Goal: Transaction & Acquisition: Purchase product/service

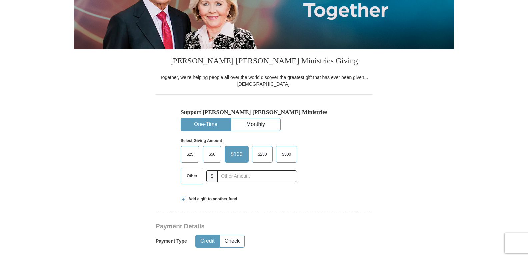
scroll to position [133, 0]
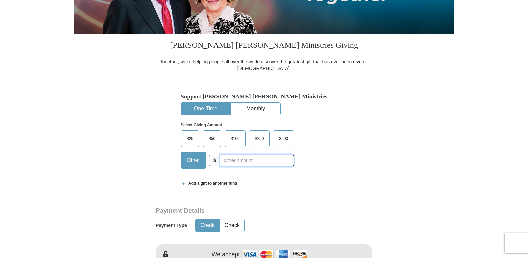
click at [260, 162] on input "text" at bounding box center [257, 161] width 74 height 12
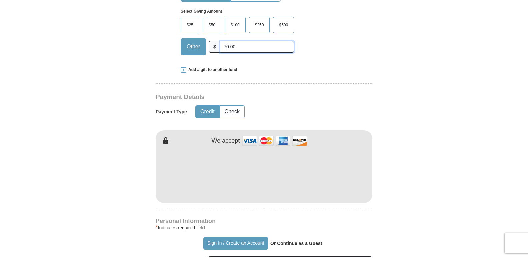
scroll to position [267, 0]
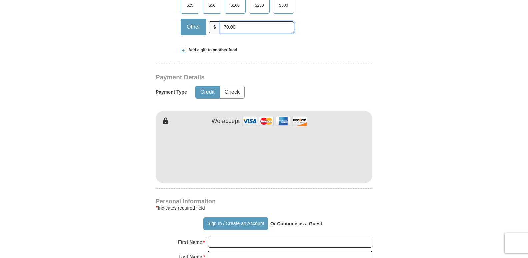
type input "70.00"
click at [409, 200] on form "Already have an account? Sign in for faster giving. Don't have an account? Crea…" at bounding box center [264, 169] width 380 height 818
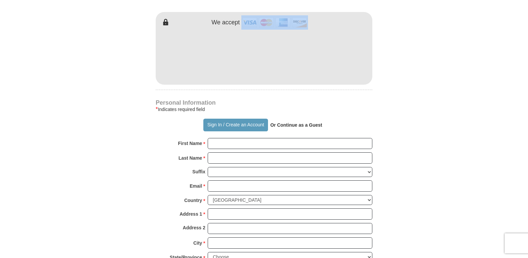
scroll to position [400, 0]
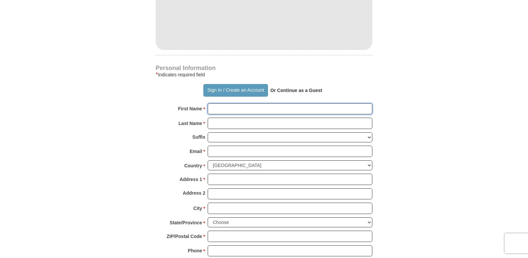
click at [227, 106] on input "First Name *" at bounding box center [290, 108] width 165 height 11
type input "[PERSON_NAME]"
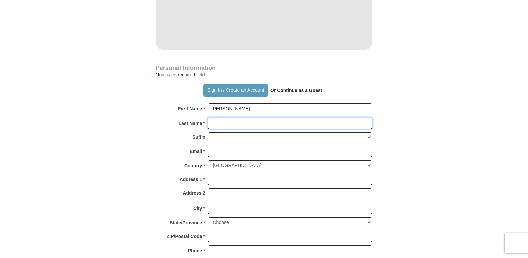
type input "[PERSON_NAME]"
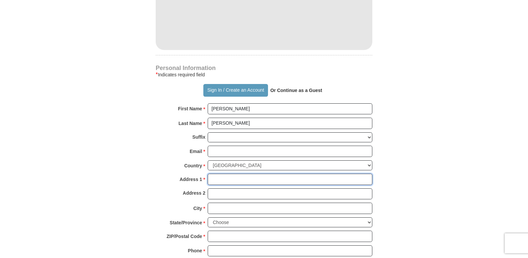
type input "[STREET_ADDRESS][PERSON_NAME]"
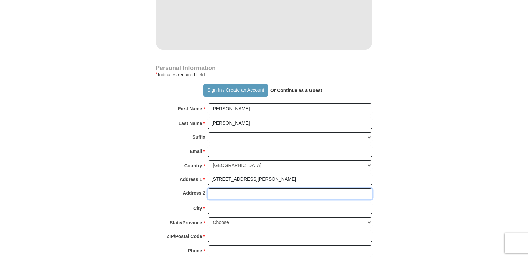
type input "[STREET_ADDRESS][PERSON_NAME]"
type input "Easton"
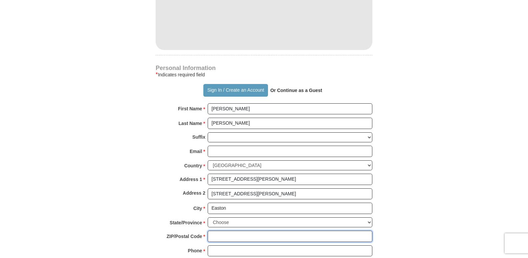
type input "21601"
type input "410.725.4484"
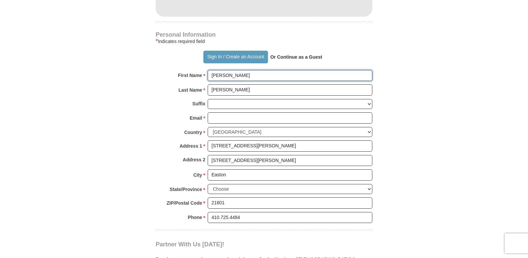
scroll to position [467, 0]
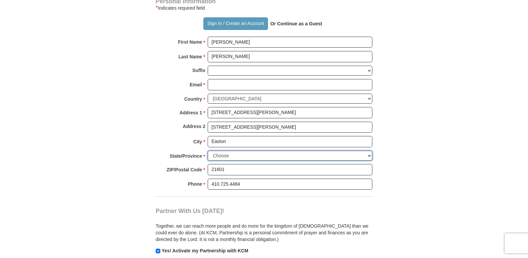
click at [368, 155] on select "Choose [US_STATE] [US_STATE] [US_STATE] [US_STATE] [US_STATE] Armed Forces Amer…" at bounding box center [290, 156] width 165 height 10
select select "MD"
click at [208, 151] on select "Choose [US_STATE] [US_STATE] [US_STATE] [US_STATE] [US_STATE] Armed Forces Amer…" at bounding box center [290, 156] width 165 height 10
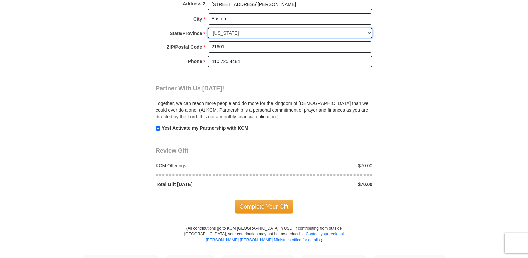
scroll to position [633, 0]
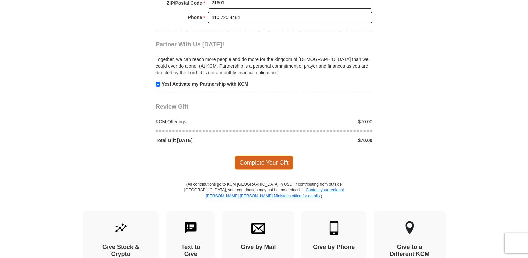
click at [277, 165] on span "Complete Your Gift" at bounding box center [264, 163] width 59 height 14
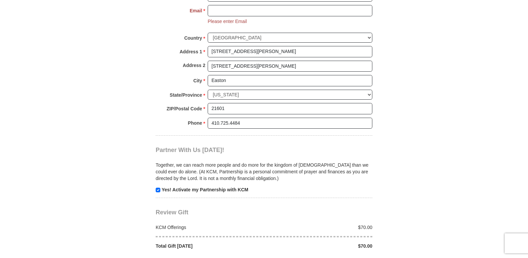
scroll to position [507, 0]
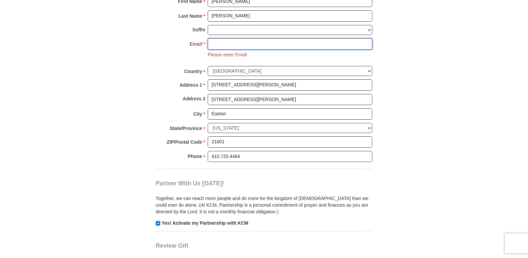
click at [279, 42] on input "Email *" at bounding box center [290, 43] width 165 height 11
type input "[EMAIL_ADDRESS][DOMAIN_NAME]"
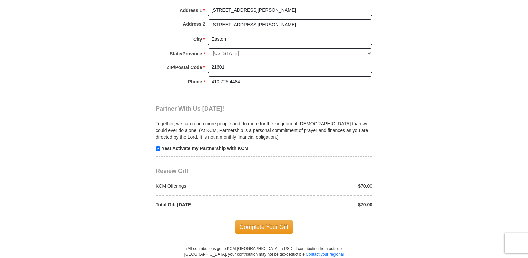
scroll to position [607, 0]
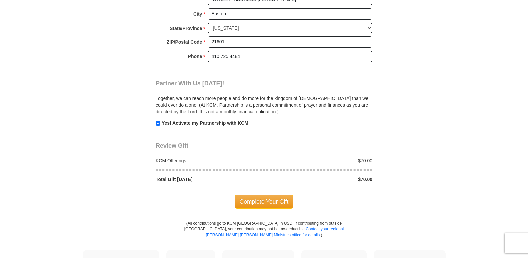
drag, startPoint x: 277, startPoint y: 204, endPoint x: 402, endPoint y: 162, distance: 131.6
click at [278, 204] on span "Complete Your Gift" at bounding box center [264, 202] width 59 height 14
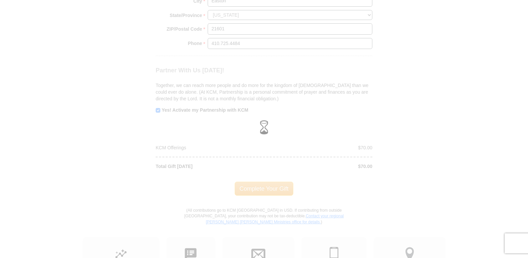
scroll to position [594, 0]
